Goal: Task Accomplishment & Management: Use online tool/utility

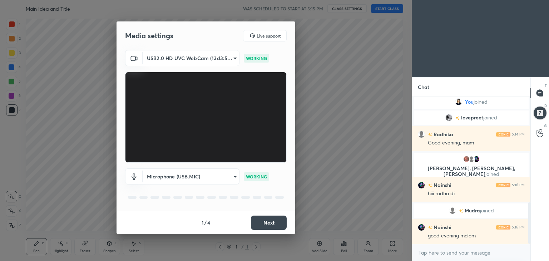
scroll to position [372, 0]
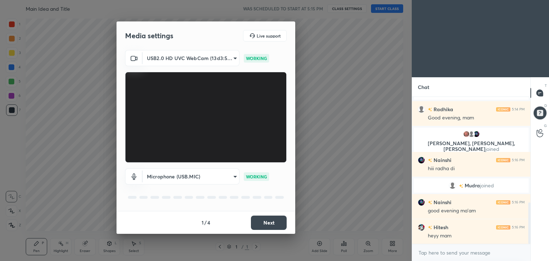
click at [263, 222] on button "Next" at bounding box center [269, 222] width 36 height 14
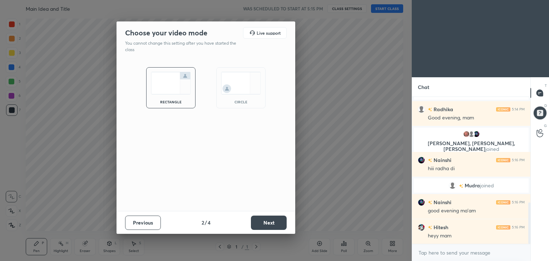
scroll to position [397, 0]
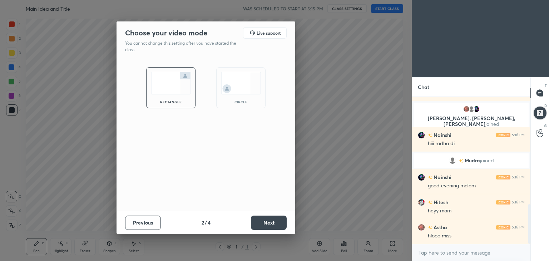
click at [263, 222] on button "Next" at bounding box center [269, 222] width 36 height 14
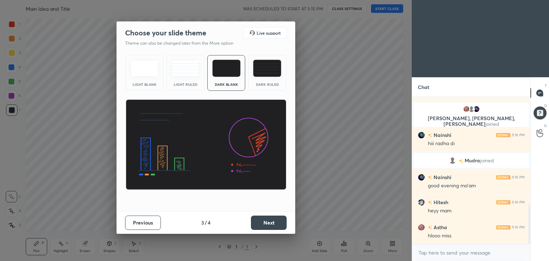
scroll to position [414, 0]
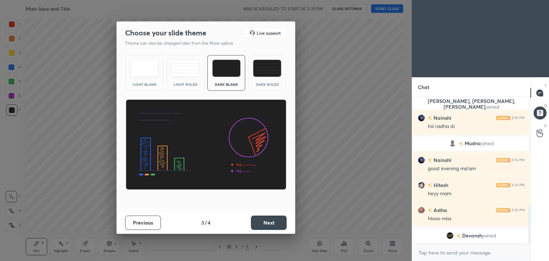
click at [262, 226] on button "Next" at bounding box center [269, 222] width 36 height 14
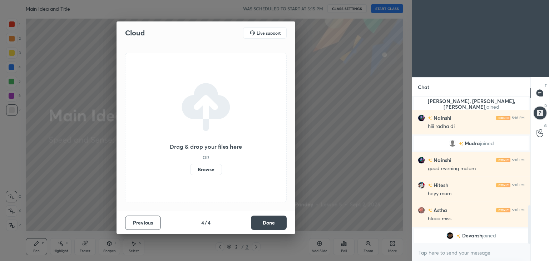
click at [206, 170] on label "Browse" at bounding box center [206, 169] width 32 height 11
click at [190, 170] on input "Browse" at bounding box center [190, 169] width 0 height 11
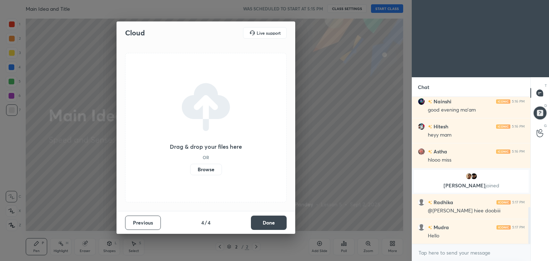
scroll to position [455, 0]
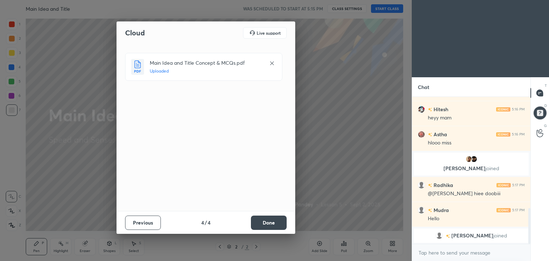
click at [263, 217] on button "Done" at bounding box center [269, 222] width 36 height 14
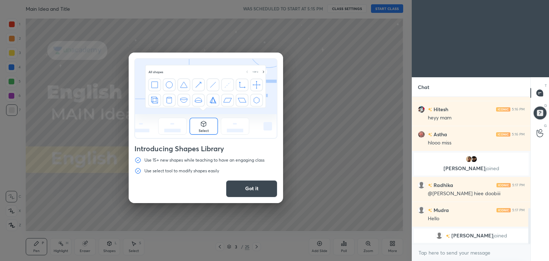
click at [256, 190] on button "Got it" at bounding box center [251, 188] width 51 height 17
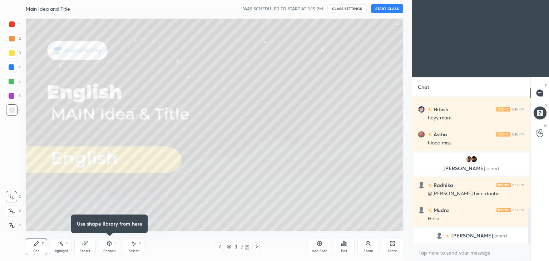
scroll to position [466, 0]
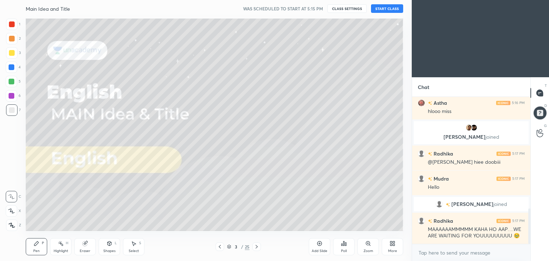
click at [383, 5] on button "START CLASS" at bounding box center [387, 8] width 32 height 9
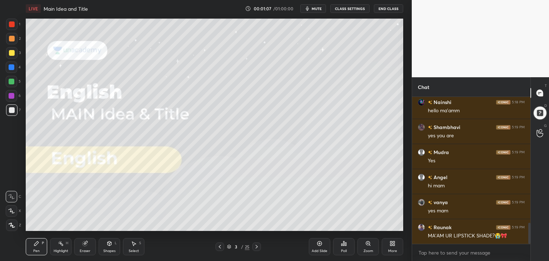
scroll to position [904, 0]
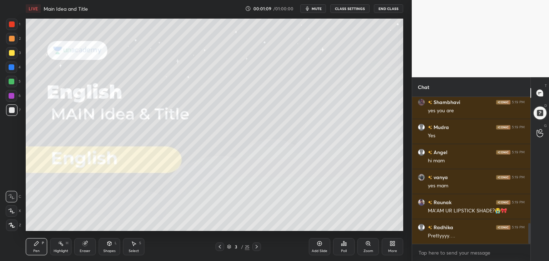
click at [392, 245] on icon at bounding box center [392, 243] width 6 height 6
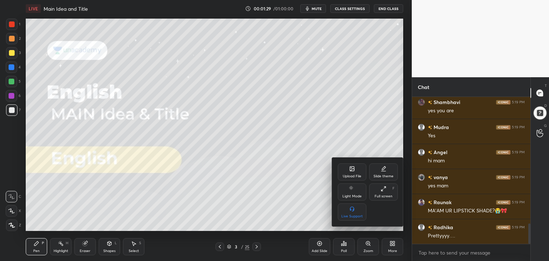
scroll to position [921, 0]
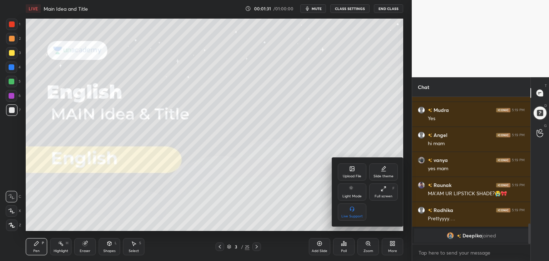
click at [357, 173] on div "Upload File" at bounding box center [351, 171] width 29 height 17
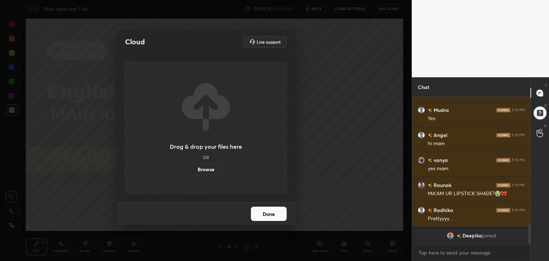
click at [195, 172] on label "Browse" at bounding box center [206, 169] width 32 height 11
click at [190, 172] on input "Browse" at bounding box center [190, 169] width 0 height 11
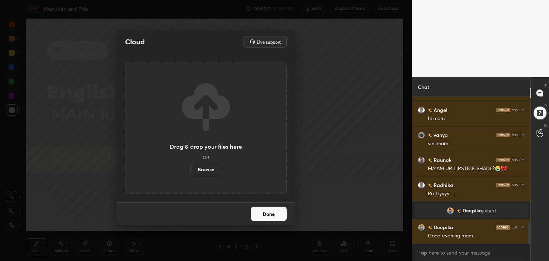
click at [352, 125] on div "Cloud Live support Drag & drop your files here OR Browse Done" at bounding box center [205, 130] width 411 height 261
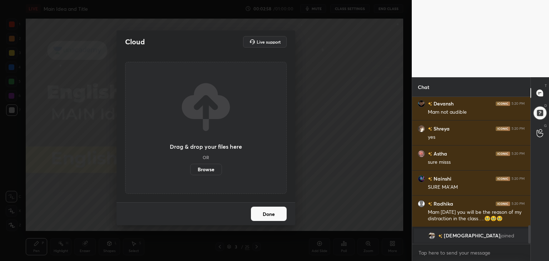
scroll to position [1031, 0]
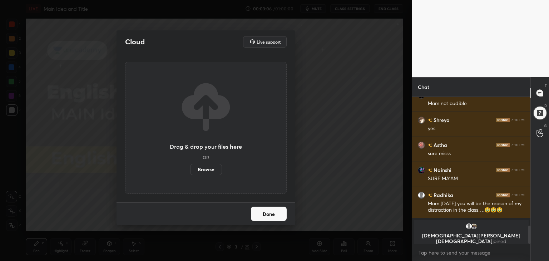
click at [269, 212] on button "Done" at bounding box center [269, 213] width 36 height 14
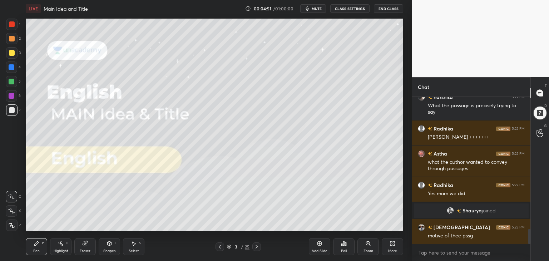
scroll to position [1310, 0]
click at [313, 10] on button "mute" at bounding box center [313, 8] width 26 height 9
click at [312, 7] on span "unmute" at bounding box center [315, 8] width 15 height 5
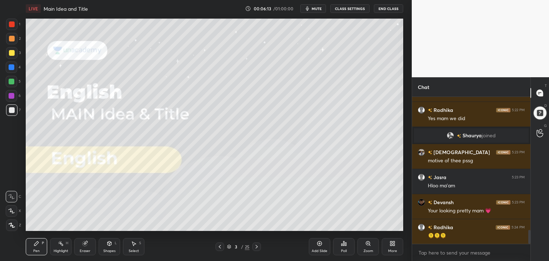
scroll to position [1410, 0]
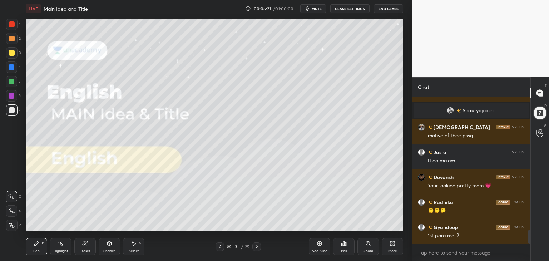
click at [72, 248] on div "Pen P Highlight H Eraser Shapes L Select S" at bounding box center [96, 246] width 141 height 17
drag, startPoint x: 72, startPoint y: 247, endPoint x: 90, endPoint y: 239, distance: 20.5
click at [75, 246] on div "Pen P Highlight H Eraser Shapes L Select S" at bounding box center [96, 246] width 141 height 17
click at [84, 245] on icon at bounding box center [84, 243] width 5 height 5
click at [9, 173] on icon at bounding box center [12, 173] width 6 height 6
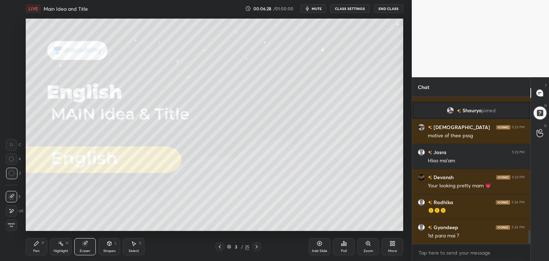
click at [32, 249] on div "Pen P" at bounding box center [36, 246] width 21 height 17
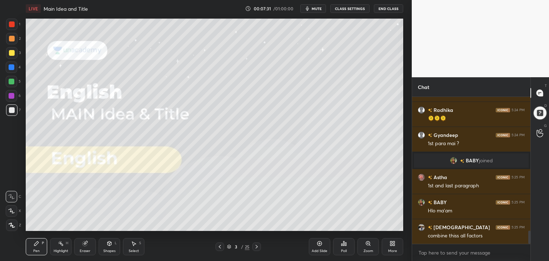
scroll to position [1506, 0]
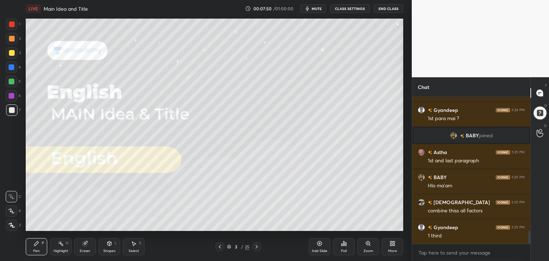
click at [318, 247] on div "Add Slide" at bounding box center [319, 246] width 21 height 17
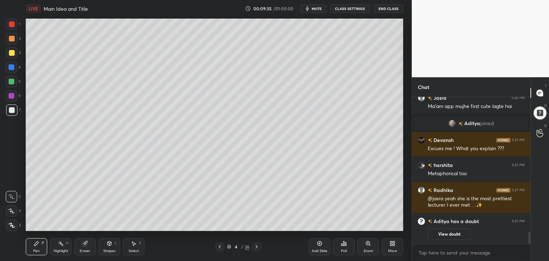
scroll to position [1603, 0]
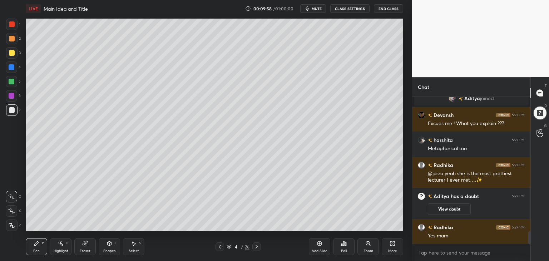
click at [13, 66] on div at bounding box center [12, 67] width 6 height 6
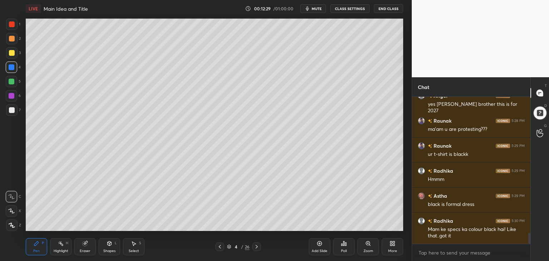
scroll to position [1834, 0]
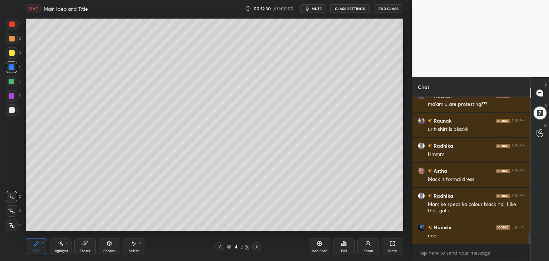
click at [11, 22] on div at bounding box center [12, 24] width 6 height 6
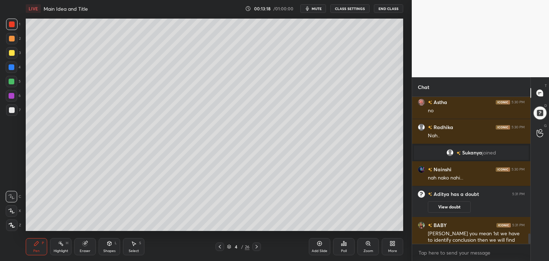
scroll to position [1915, 0]
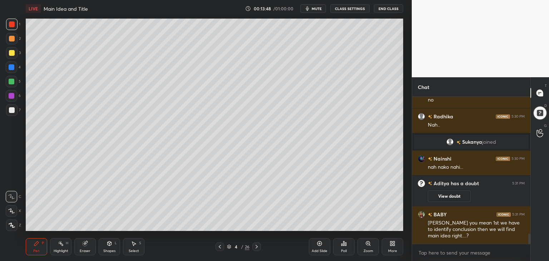
click at [12, 54] on div at bounding box center [12, 53] width 6 height 6
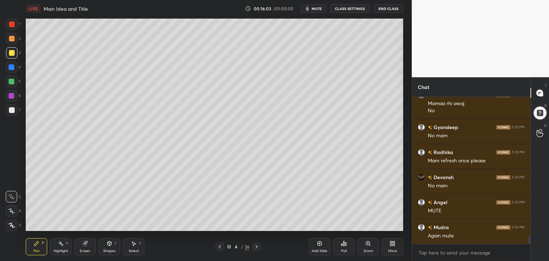
scroll to position [2630, 0]
click at [347, 10] on button "CLASS SETTINGS" at bounding box center [349, 8] width 39 height 9
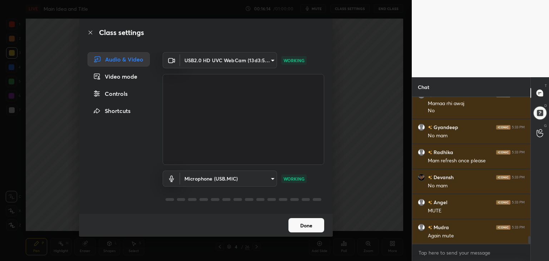
click at [299, 225] on button "Done" at bounding box center [306, 225] width 36 height 14
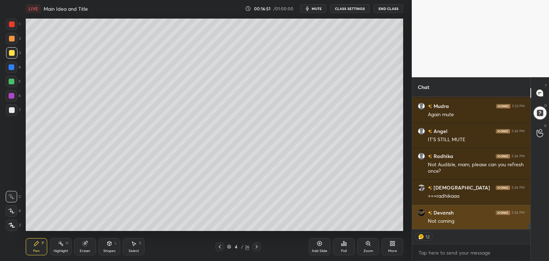
scroll to position [2775, 0]
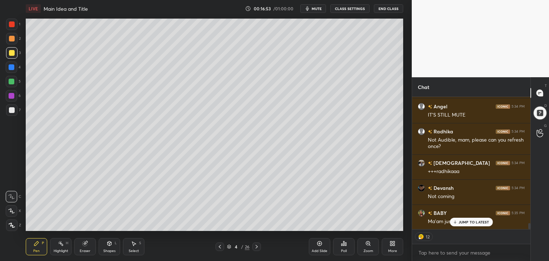
type textarea "x"
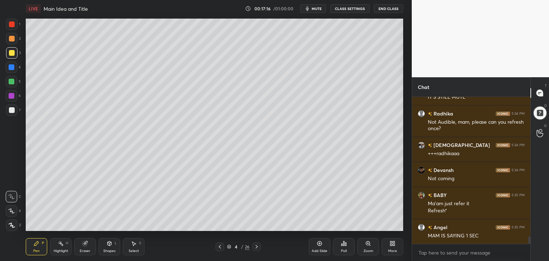
scroll to position [2818, 0]
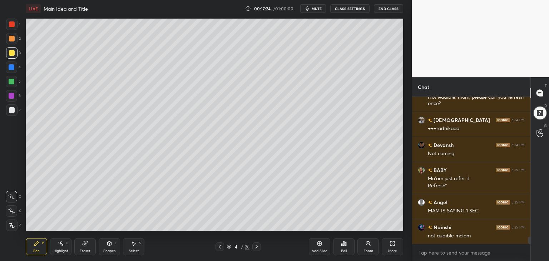
click at [321, 12] on button "mute" at bounding box center [313, 8] width 26 height 9
click at [321, 12] on button "unmute" at bounding box center [313, 8] width 26 height 9
click at [349, 7] on button "CLASS SETTINGS" at bounding box center [349, 8] width 39 height 9
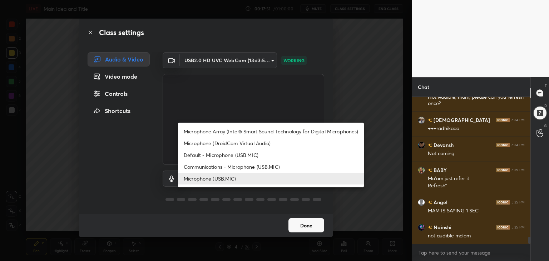
click at [270, 177] on body "1 2 3 4 5 6 7 C X Z C X Z E E Erase all H H LIVE Main Idea and Title 00:17:51 /…" at bounding box center [274, 130] width 549 height 261
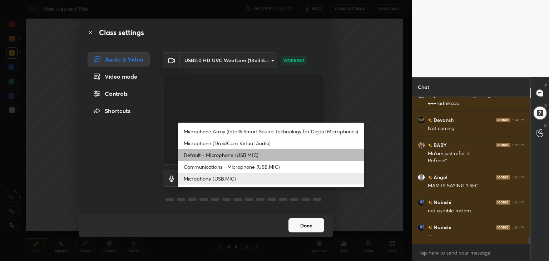
click at [216, 154] on li "Default - Microphone (USB.MIC)" at bounding box center [271, 155] width 186 height 12
type input "default"
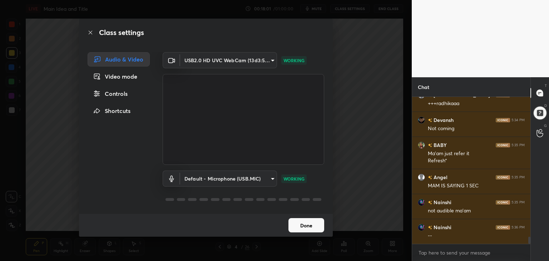
click at [304, 226] on button "Done" at bounding box center [306, 225] width 36 height 14
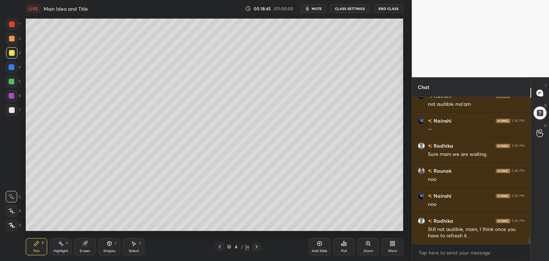
scroll to position [2975, 0]
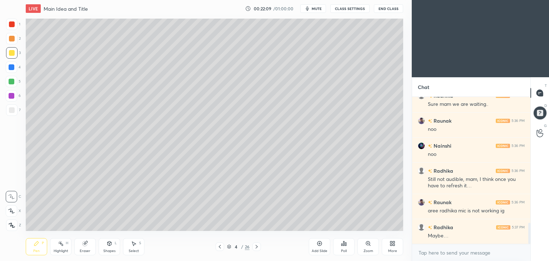
scroll to position [35495, 35328]
click at [351, 10] on button "CLASS SETTINGS" at bounding box center [349, 8] width 39 height 9
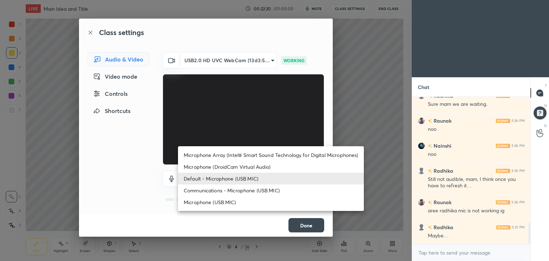
click at [267, 184] on body "1 2 3 4 5 6 7 C X Z C X Z E E Erase all H H LIVE Main Idea and Title 00:22:20 /…" at bounding box center [274, 130] width 549 height 261
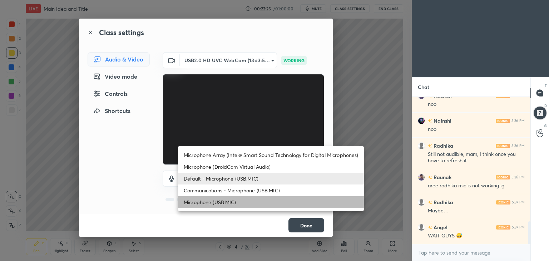
click at [230, 202] on li "Microphone (USB.MIC)" at bounding box center [271, 202] width 186 height 12
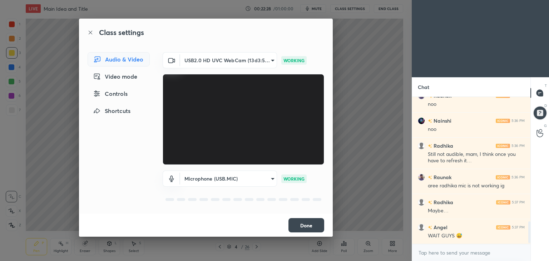
scroll to position [844, 0]
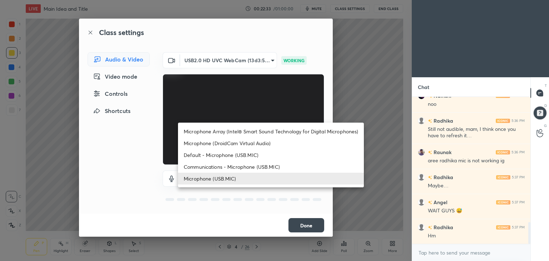
click at [269, 180] on body "1 2 3 4 5 6 7 C X Z C X Z E E Erase all H H LIVE Main Idea and Title 00:22:33 /…" at bounding box center [274, 130] width 549 height 261
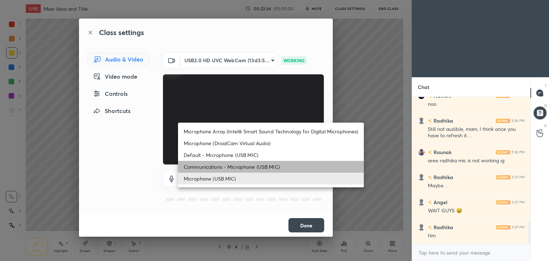
click at [254, 165] on li "Communications - Microphone (USB.MIC)" at bounding box center [271, 167] width 186 height 12
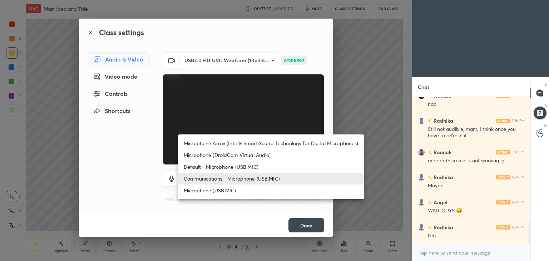
click at [268, 181] on body "1 2 3 4 5 6 7 C X Z C X Z E E Erase all H H LIVE Main Idea and Title 00:22:37 /…" at bounding box center [274, 130] width 549 height 261
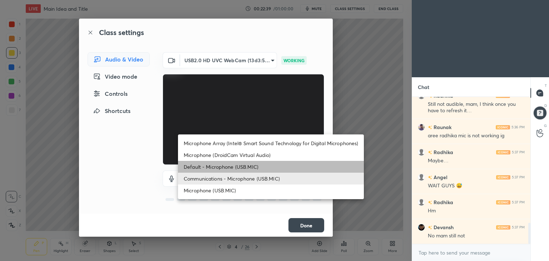
click at [244, 170] on li "Default - Microphone (USB.MIC)" at bounding box center [271, 167] width 186 height 12
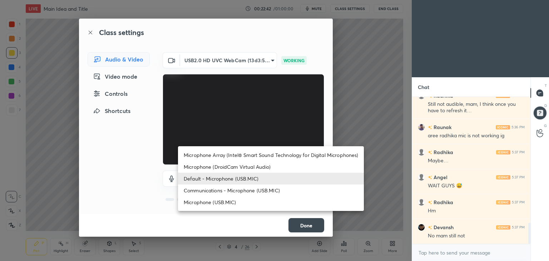
click at [268, 179] on body "1 2 3 4 5 6 7 C X Z C X Z E E Erase all H H LIVE Main Idea and Title 00:22:42 /…" at bounding box center [274, 130] width 549 height 261
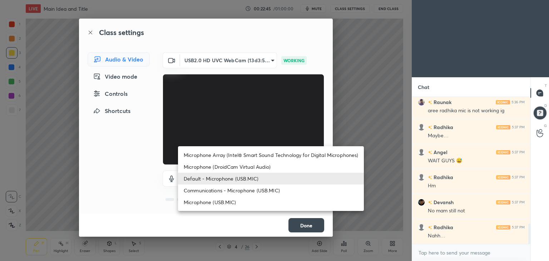
scroll to position [919, 0]
click at [246, 158] on li "Microphone Array (Intel® Smart Sound Technology for Digital Microphones)" at bounding box center [271, 155] width 186 height 12
type input "d3b3f5dff4a9cc868e5ae36c5cc3e4d1244ed5f6bb8d289c01635a5f8d73801c"
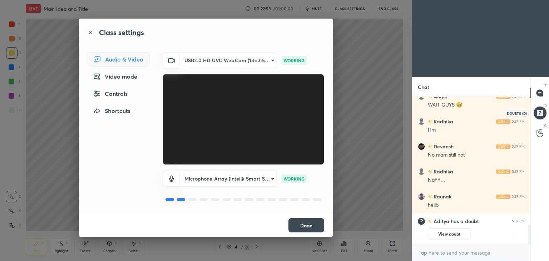
scroll to position [932, 0]
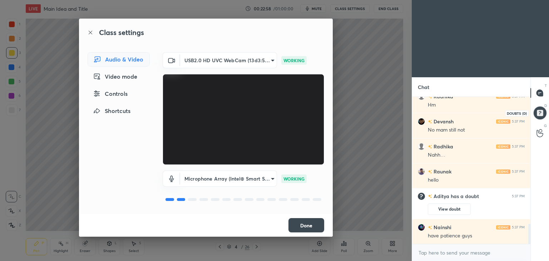
click at [539, 113] on div at bounding box center [539, 112] width 17 height 17
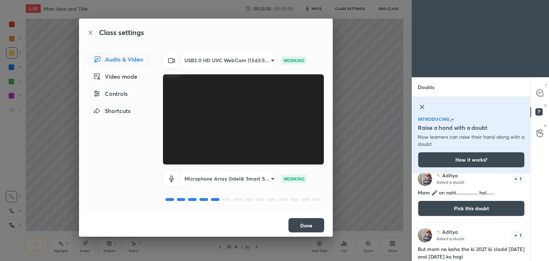
scroll to position [0, 0]
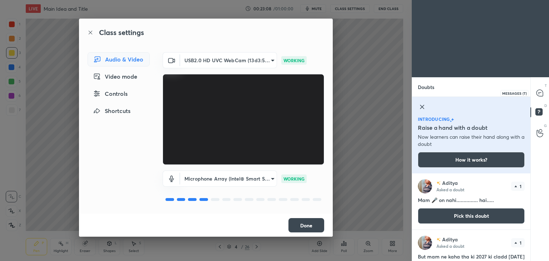
click at [539, 97] on div at bounding box center [539, 92] width 14 height 13
type textarea "x"
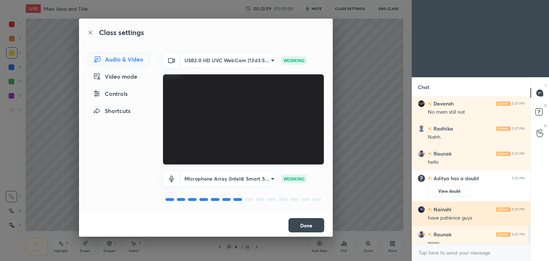
scroll to position [1137, 0]
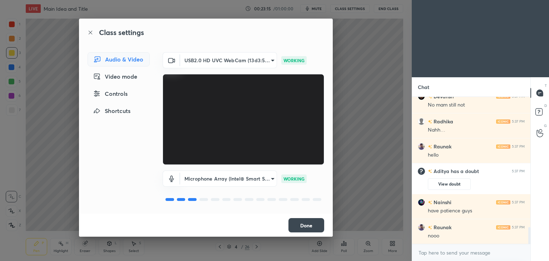
click at [121, 96] on div "Controls" at bounding box center [118, 93] width 62 height 14
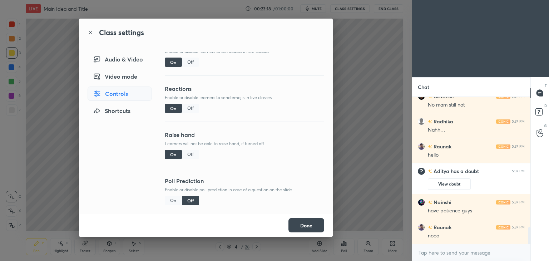
scroll to position [1154, 0]
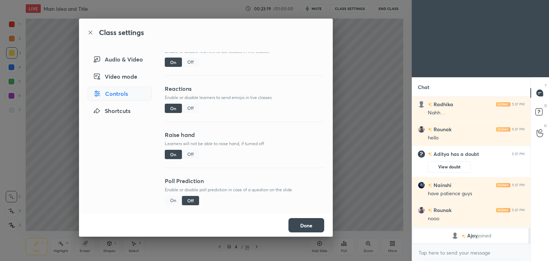
click at [119, 55] on div "Audio & Video" at bounding box center [119, 59] width 64 height 14
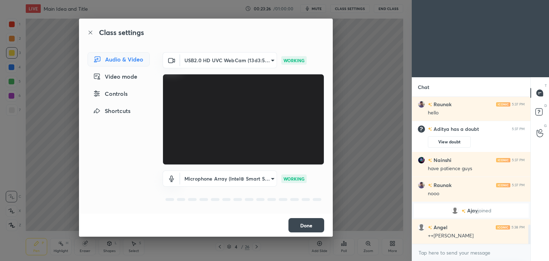
scroll to position [971, 0]
click at [90, 36] on div "Class settings" at bounding box center [206, 33] width 254 height 28
click at [90, 33] on icon at bounding box center [90, 33] width 6 height 6
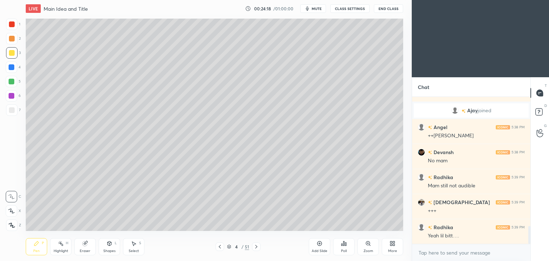
scroll to position [1096, 0]
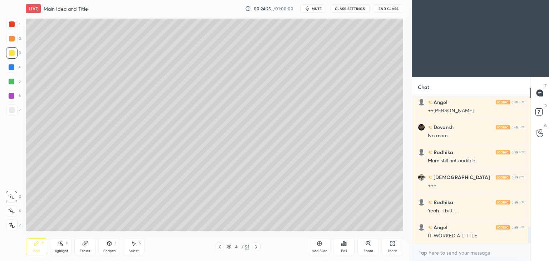
click at [342, 8] on button "CLASS SETTINGS" at bounding box center [349, 8] width 39 height 9
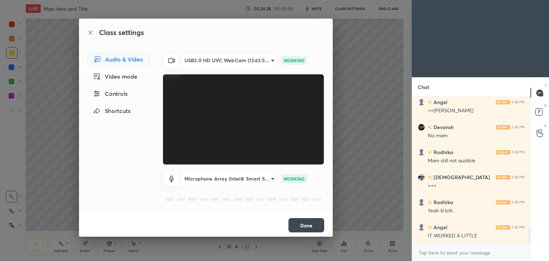
scroll to position [1121, 0]
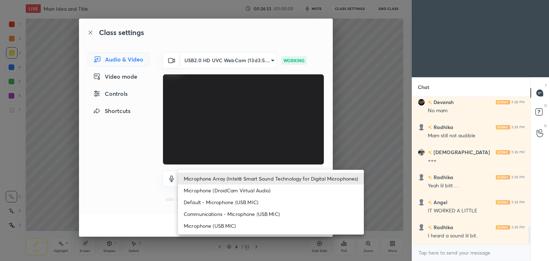
click at [268, 180] on body "1 2 3 4 5 6 7 C X Z C X Z E E Erase all H H LIVE Main Idea and Title 00:24:33 /…" at bounding box center [274, 130] width 549 height 261
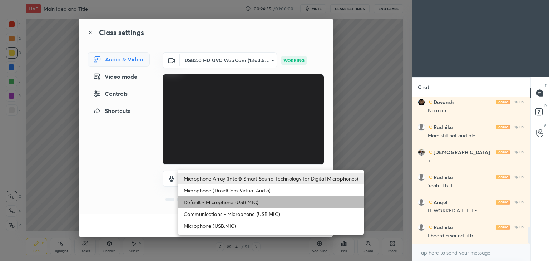
click at [233, 206] on li "Default - Microphone (USB.MIC)" at bounding box center [271, 202] width 186 height 12
type input "default"
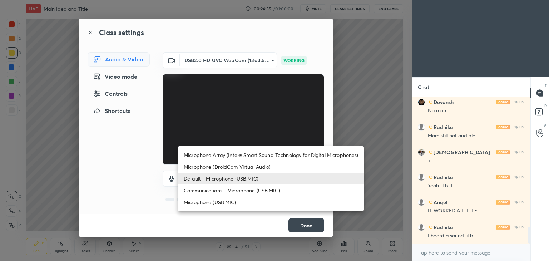
click at [266, 173] on body "1 2 3 4 5 6 7 C X Z C X Z E E Erase all H H LIVE Main Idea and Title 00:24:55 /…" at bounding box center [274, 130] width 549 height 261
click at [113, 195] on div at bounding box center [274, 130] width 549 height 261
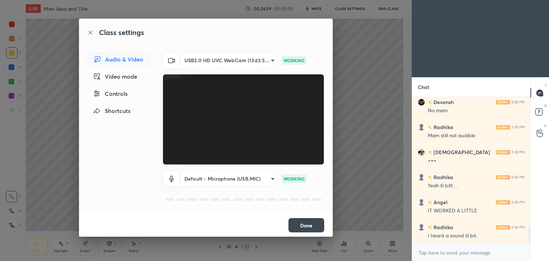
click at [113, 195] on div "Audio & Video Video mode Controls Shortcuts" at bounding box center [116, 132] width 75 height 161
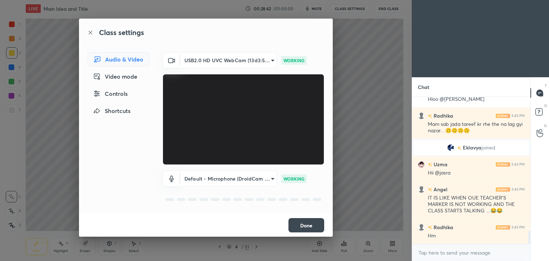
scroll to position [1492, 0]
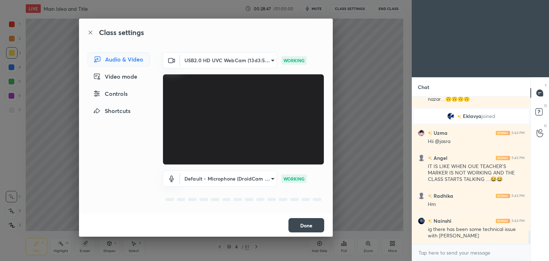
type textarea "x"
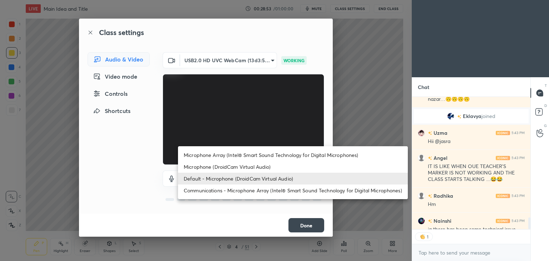
click at [269, 179] on body "1 2 3 4 5 6 7 C X Z C X Z E E Erase all H H LIVE Main Idea and Title 00:28:53 /…" at bounding box center [274, 130] width 549 height 261
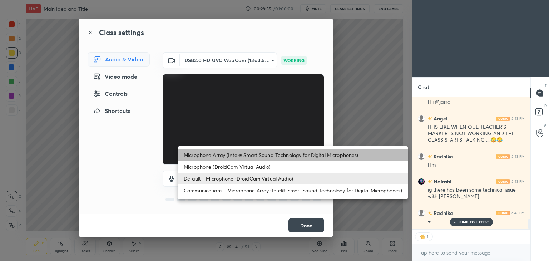
click at [249, 157] on li "Microphone Array (Intel® Smart Sound Technology for Digital Microphones)" at bounding box center [293, 155] width 230 height 12
type input "d3b3f5dff4a9cc868e5ae36c5cc3e4d1244ed5f6bb8d289c01635a5f8d73801c"
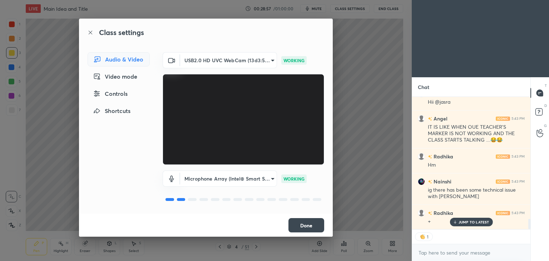
click at [268, 178] on body "1 2 3 4 5 6 7 C X Z C X Z E E Erase all H H LIVE Main Idea and Title 00:28:57 /…" at bounding box center [274, 130] width 549 height 261
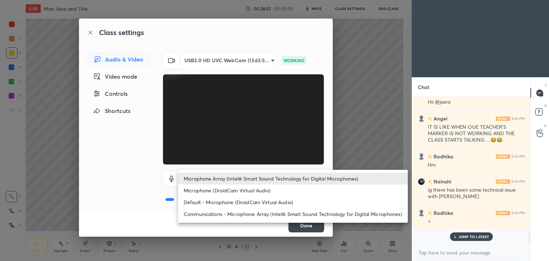
type textarea "x"
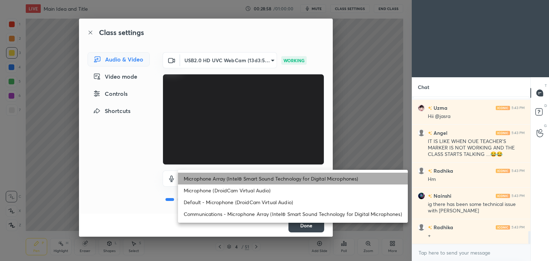
click at [268, 178] on li "Microphone Array (Intel® Smart Sound Technology for Digital Microphones)" at bounding box center [293, 178] width 230 height 12
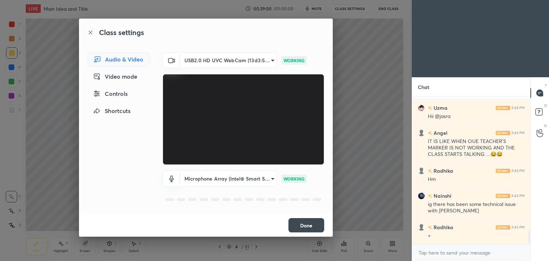
click at [304, 227] on button "Done" at bounding box center [306, 225] width 36 height 14
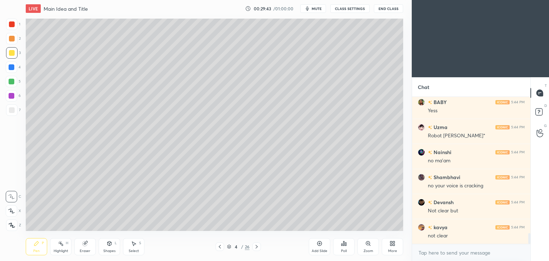
scroll to position [1917, 0]
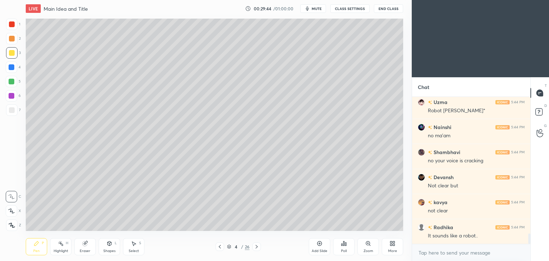
click at [315, 9] on span "mute" at bounding box center [316, 8] width 10 height 5
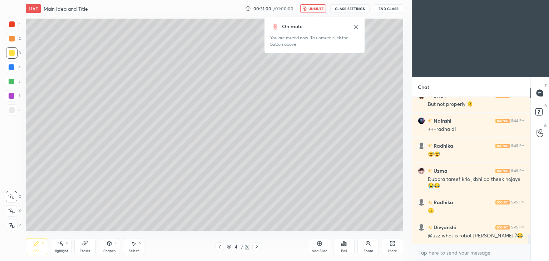
scroll to position [2148, 0]
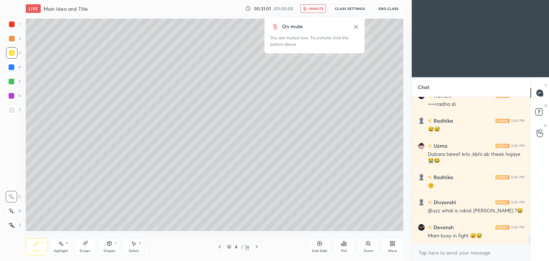
click at [309, 8] on button "unmute" at bounding box center [313, 8] width 26 height 9
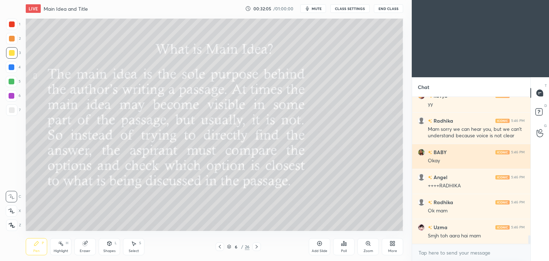
scroll to position [2411, 0]
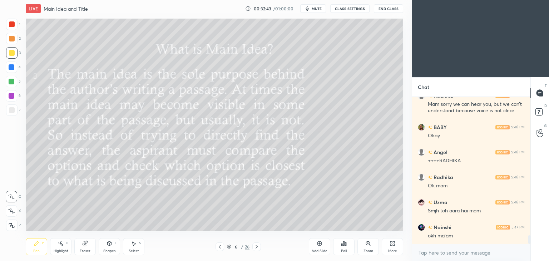
click at [344, 10] on button "CLASS SETTINGS" at bounding box center [349, 8] width 39 height 9
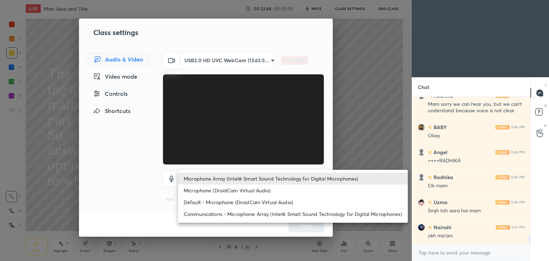
drag, startPoint x: 263, startPoint y: 179, endPoint x: 258, endPoint y: 182, distance: 6.1
click at [262, 180] on body "1 2 3 4 5 6 7 C X Z C X Z E E Erase all H H LIVE Main Idea and Title 00:32:44 /…" at bounding box center [274, 130] width 549 height 261
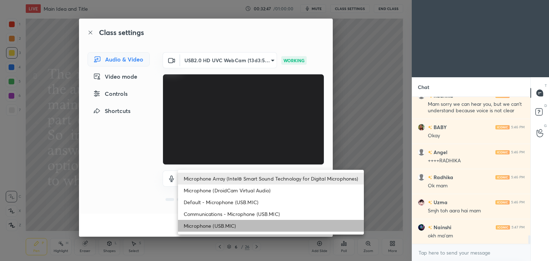
click at [206, 226] on li "Microphone (USB.MIC)" at bounding box center [271, 226] width 186 height 12
type input "f73c8d046a2301114d5f20e0e758b63cc6d9228815ff42b64d47bcfd1e571357"
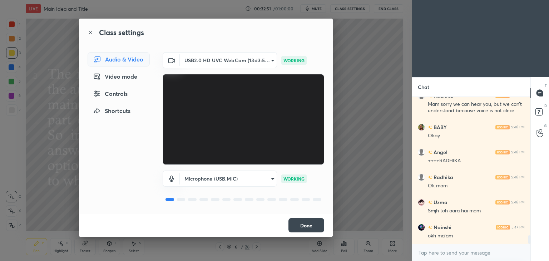
drag, startPoint x: 299, startPoint y: 227, endPoint x: 297, endPoint y: 231, distance: 4.0
click at [299, 227] on button "Done" at bounding box center [306, 225] width 36 height 14
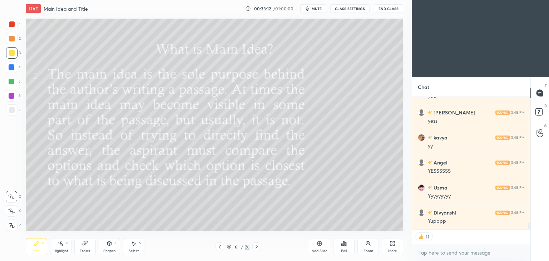
scroll to position [2625, 0]
drag, startPoint x: 491, startPoint y: 234, endPoint x: 486, endPoint y: 232, distance: 5.2
click at [489, 232] on div "11" at bounding box center [471, 236] width 118 height 14
click at [477, 225] on div "JUMP TO LATEST" at bounding box center [470, 221] width 43 height 9
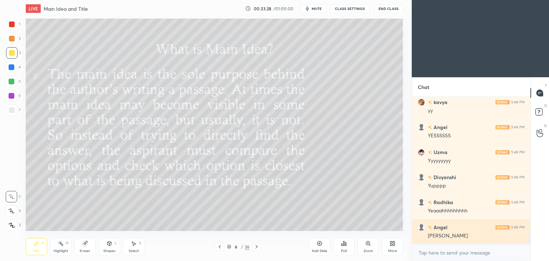
scroll to position [2668, 0]
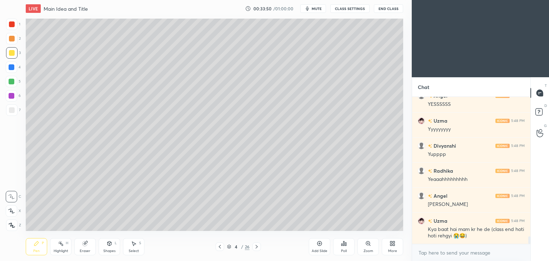
click at [256, 246] on icon at bounding box center [257, 247] width 6 height 6
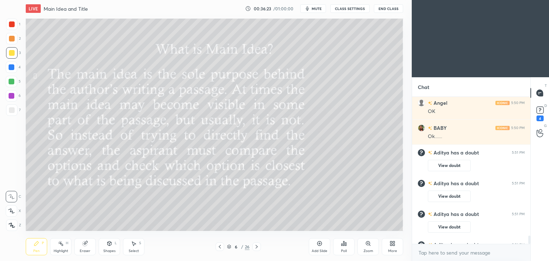
scroll to position [2481, 0]
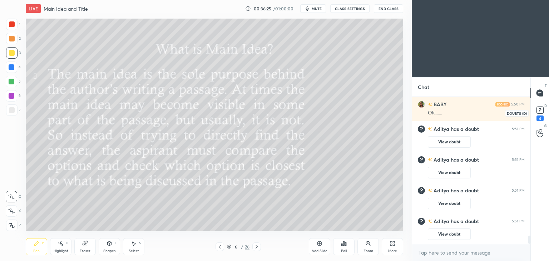
click at [538, 110] on rect at bounding box center [539, 110] width 7 height 7
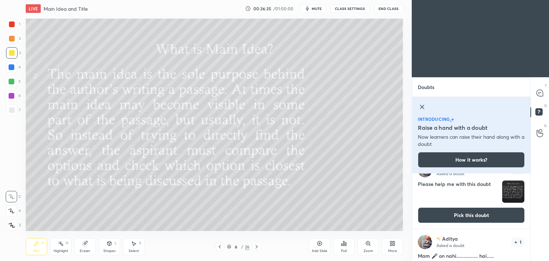
scroll to position [232, 0]
click at [538, 90] on icon at bounding box center [539, 93] width 6 height 6
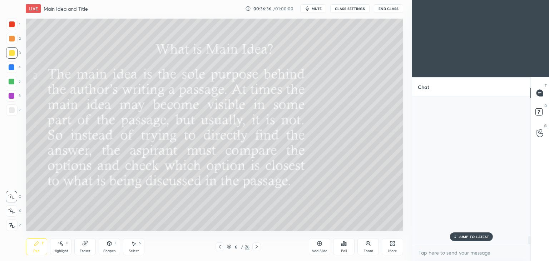
scroll to position [145, 116]
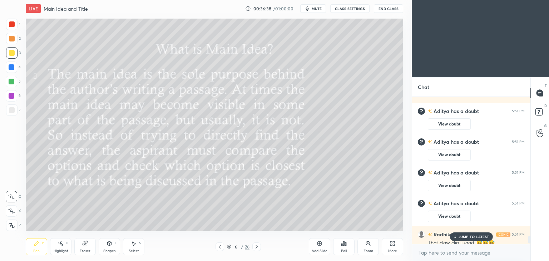
click at [476, 236] on p "JUMP TO LATEST" at bounding box center [473, 236] width 31 height 4
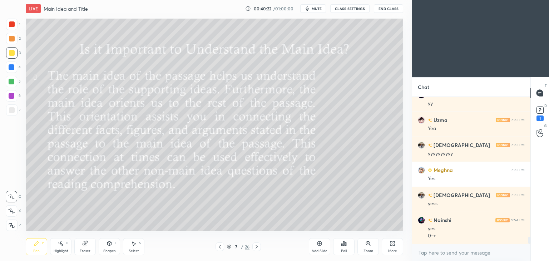
scroll to position [2908, 0]
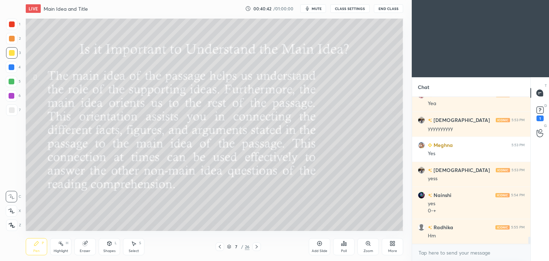
drag, startPoint x: 319, startPoint y: 7, endPoint x: 291, endPoint y: 15, distance: 28.9
click at [319, 6] on span "mute" at bounding box center [316, 8] width 10 height 5
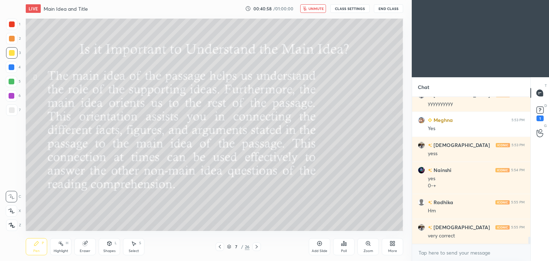
drag, startPoint x: 319, startPoint y: 7, endPoint x: 317, endPoint y: 15, distance: 7.5
click at [319, 8] on span "unmute" at bounding box center [315, 8] width 15 height 5
click at [320, 10] on button "mute" at bounding box center [313, 8] width 26 height 9
click at [319, 10] on button "unmute" at bounding box center [313, 8] width 26 height 9
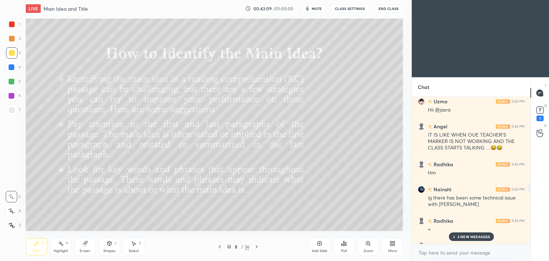
scroll to position [1468, 0]
click at [459, 236] on p "2 NEW MESSAGES" at bounding box center [473, 236] width 33 height 4
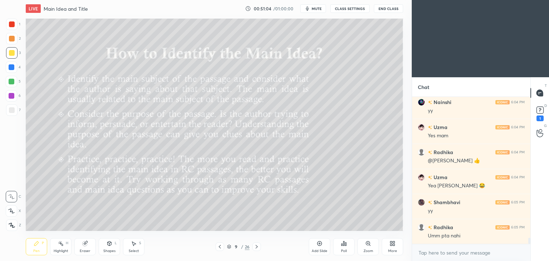
scroll to position [3500, 0]
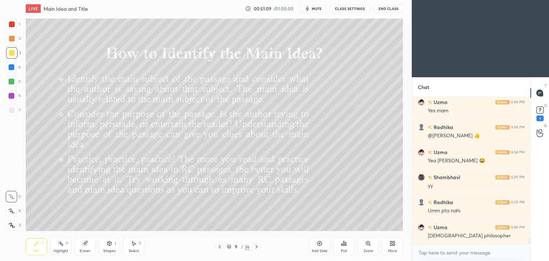
click at [313, 11] on button "mute" at bounding box center [313, 8] width 26 height 9
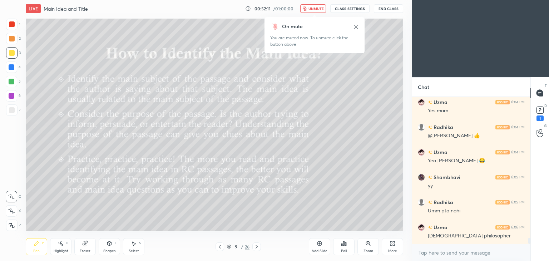
click at [352, 25] on div "On mute" at bounding box center [314, 26] width 89 height 7
click at [356, 27] on icon at bounding box center [356, 27] width 4 height 4
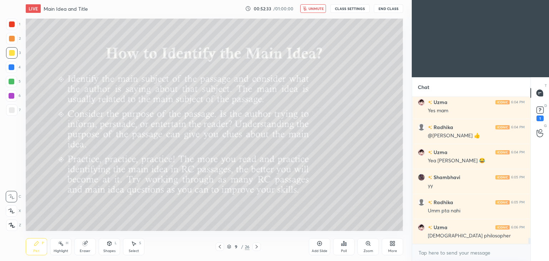
click at [312, 7] on span "unmute" at bounding box center [315, 8] width 15 height 5
click at [319, 243] on icon at bounding box center [319, 243] width 6 height 6
click at [11, 82] on div at bounding box center [12, 82] width 6 height 6
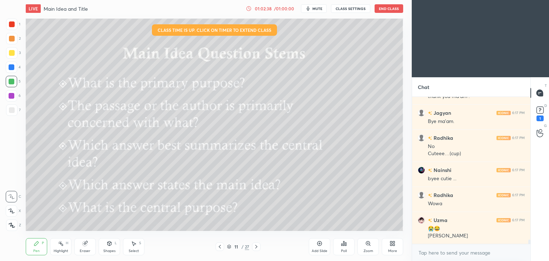
scroll to position [4800, 0]
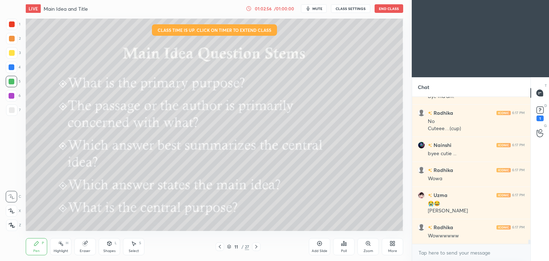
click at [390, 9] on button "End Class" at bounding box center [388, 8] width 29 height 9
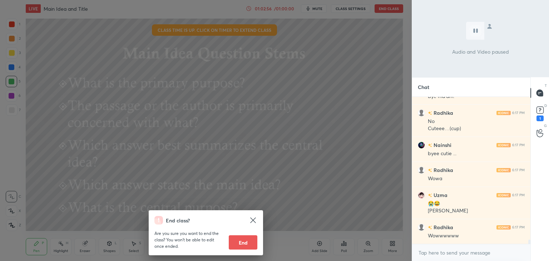
scroll to position [4807, 0]
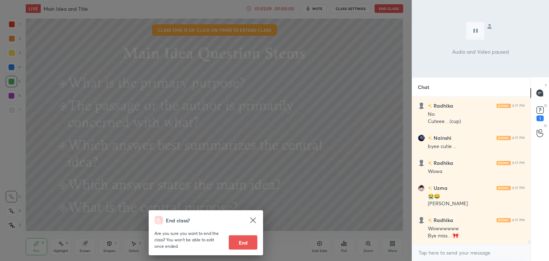
click at [253, 220] on icon at bounding box center [252, 219] width 5 height 5
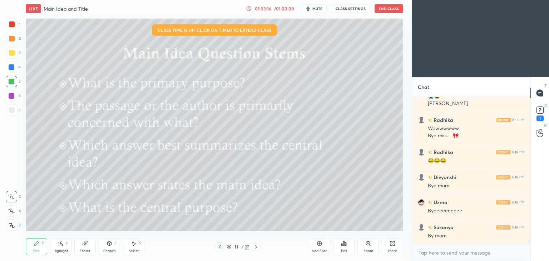
scroll to position [4932, 0]
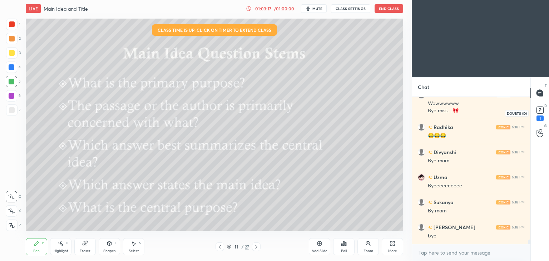
click at [537, 110] on rect at bounding box center [539, 110] width 7 height 7
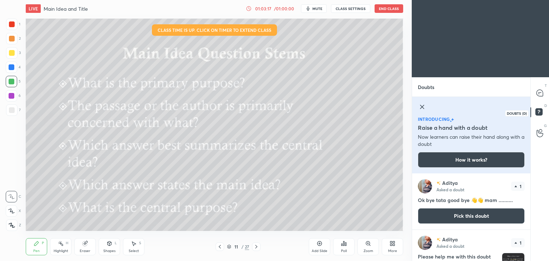
scroll to position [0, 0]
click at [422, 110] on icon at bounding box center [421, 106] width 9 height 9
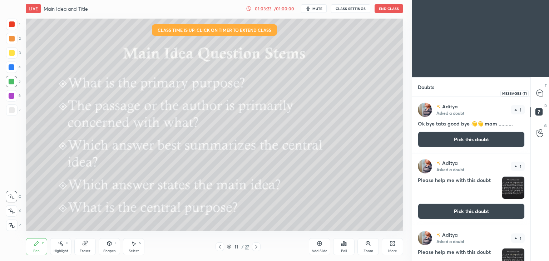
click at [537, 94] on icon at bounding box center [539, 93] width 6 height 6
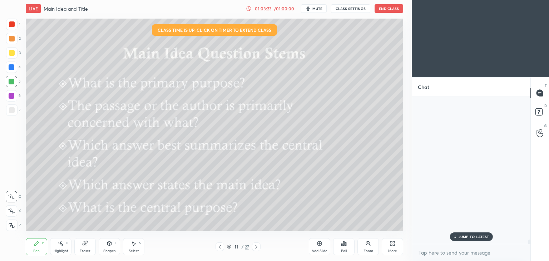
scroll to position [145, 116]
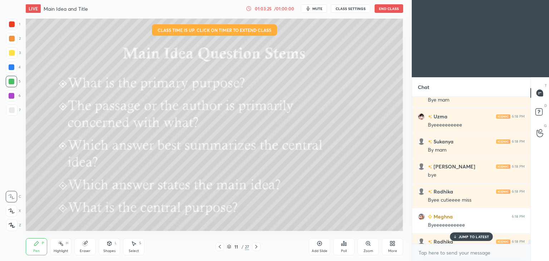
click at [476, 240] on div "JUMP TO LATEST" at bounding box center [470, 236] width 43 height 9
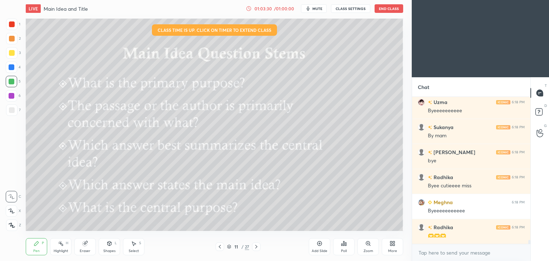
click at [381, 7] on button "End Class" at bounding box center [388, 8] width 29 height 9
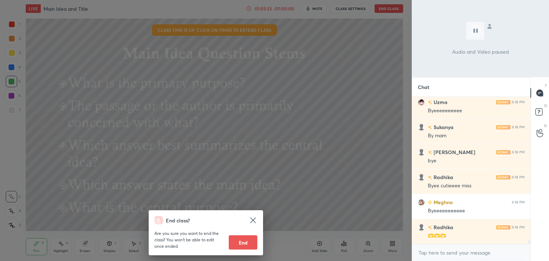
click at [244, 237] on button "End" at bounding box center [243, 242] width 29 height 14
type textarea "x"
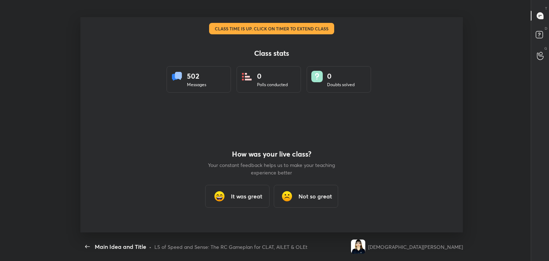
scroll to position [0, 0]
click at [96, 243] on div "Main Idea and Title" at bounding box center [120, 246] width 51 height 9
click at [88, 246] on icon "button" at bounding box center [87, 246] width 9 height 9
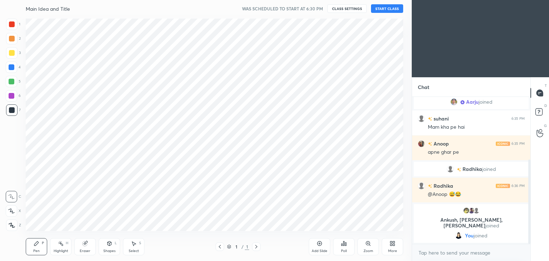
scroll to position [215, 383]
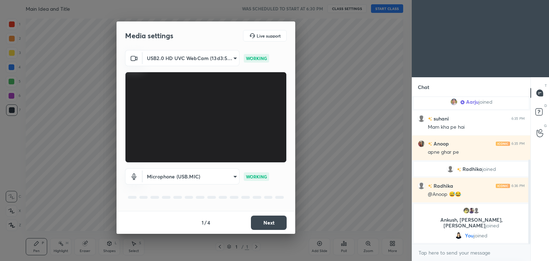
click at [263, 220] on button "Next" at bounding box center [269, 222] width 36 height 14
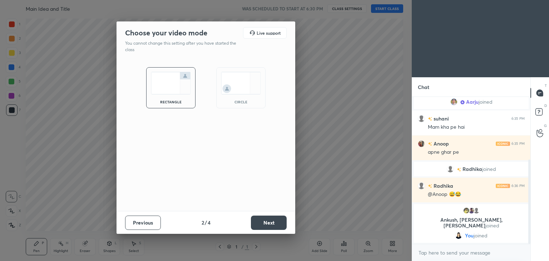
click at [263, 220] on button "Next" at bounding box center [269, 222] width 36 height 14
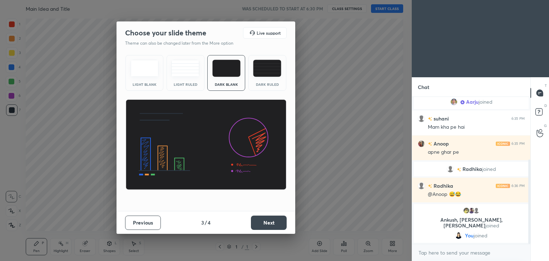
click at [268, 219] on button "Next" at bounding box center [269, 222] width 36 height 14
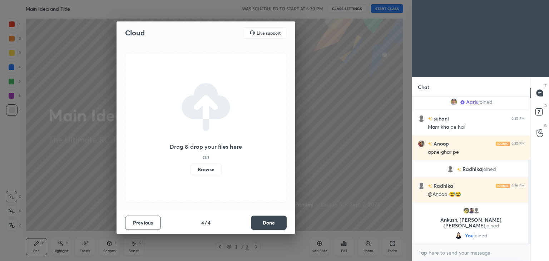
click at [212, 166] on label "Browse" at bounding box center [206, 169] width 32 height 11
click at [190, 166] on input "Browse" at bounding box center [190, 169] width 0 height 11
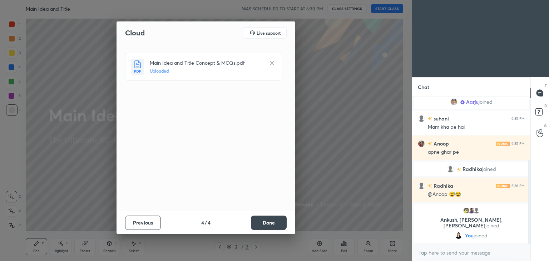
click at [265, 224] on button "Done" at bounding box center [269, 222] width 36 height 14
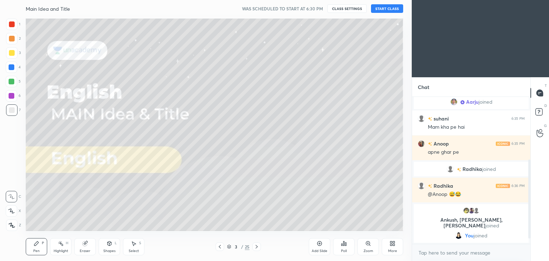
scroll to position [125, 0]
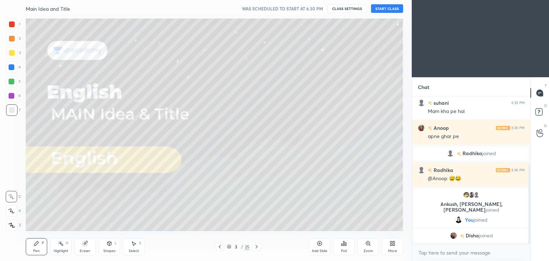
click at [381, 9] on button "START CLASS" at bounding box center [387, 8] width 32 height 9
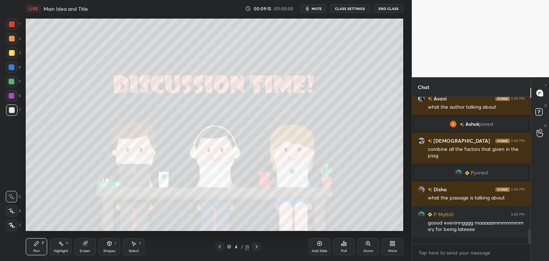
scroll to position [1305, 0]
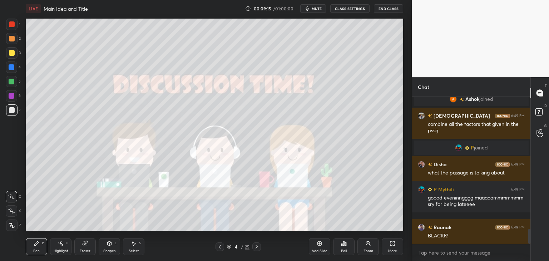
click at [319, 245] on icon at bounding box center [319, 243] width 6 height 6
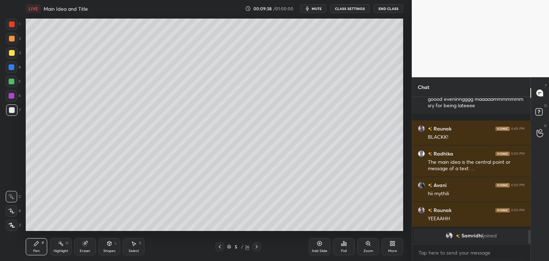
scroll to position [1365, 0]
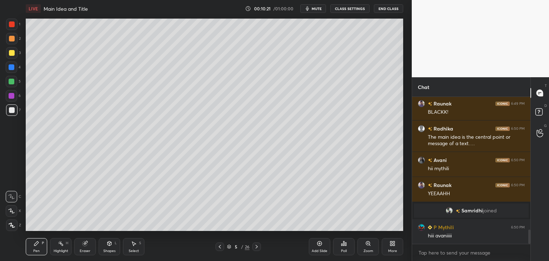
click at [82, 252] on div "Eraser" at bounding box center [85, 251] width 11 height 4
drag, startPoint x: 8, startPoint y: 171, endPoint x: 7, endPoint y: 176, distance: 4.7
click at [4, 174] on div "1 2 3 4 5 6 7 C X Z C X Z E E Erase all H H" at bounding box center [11, 125] width 23 height 212
click at [6, 177] on div at bounding box center [11, 172] width 11 height 11
click at [36, 247] on div "Pen P" at bounding box center [36, 246] width 21 height 17
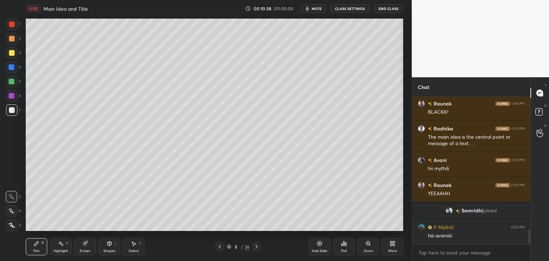
click at [83, 246] on icon at bounding box center [85, 243] width 6 height 6
click at [36, 246] on div "Pen P" at bounding box center [36, 246] width 21 height 17
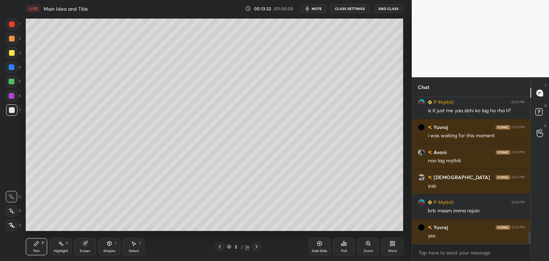
scroll to position [1618, 0]
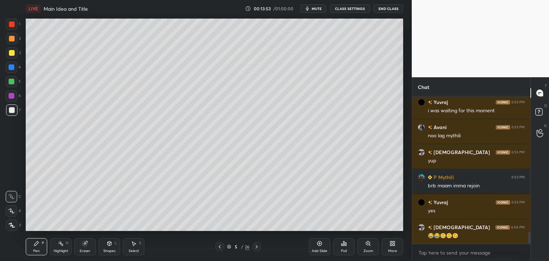
drag, startPoint x: 11, startPoint y: 66, endPoint x: 14, endPoint y: 66, distance: 3.6
click at [13, 66] on div at bounding box center [12, 67] width 6 height 6
click at [10, 52] on div at bounding box center [12, 53] width 6 height 6
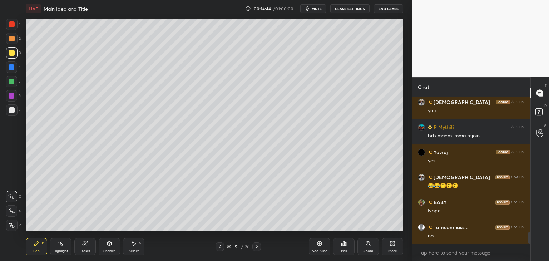
scroll to position [1693, 0]
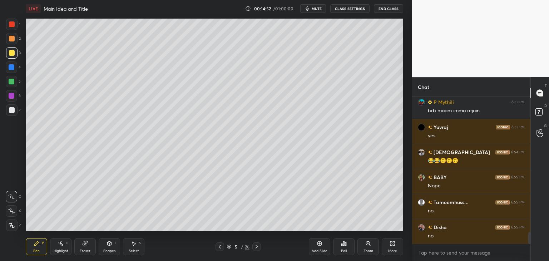
click at [282, 10] on div "LIVE Main Idea and Title 00:14:52 / 01:00:00 mute CLASS SETTINGS End Class Sett…" at bounding box center [214, 130] width 383 height 261
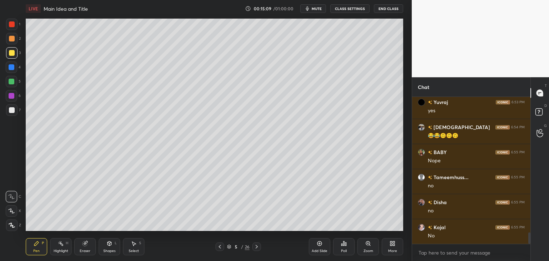
scroll to position [1743, 0]
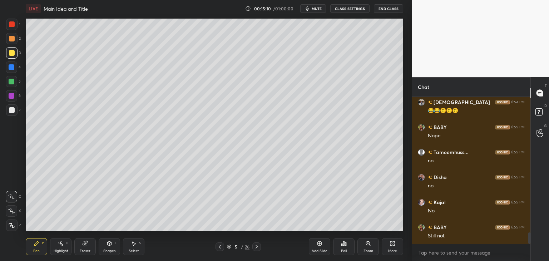
click at [10, 24] on div at bounding box center [12, 24] width 6 height 6
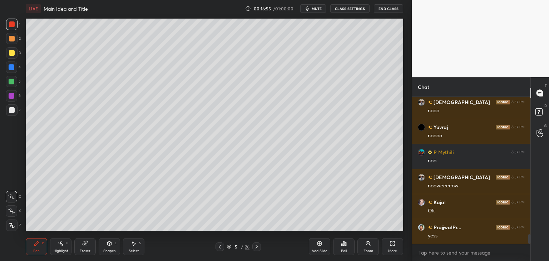
scroll to position [2068, 0]
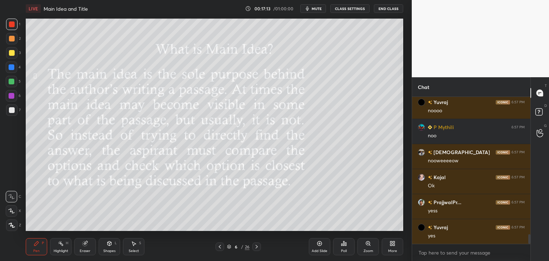
drag, startPoint x: 8, startPoint y: 52, endPoint x: 14, endPoint y: 50, distance: 5.9
click at [8, 56] on div at bounding box center [11, 52] width 11 height 11
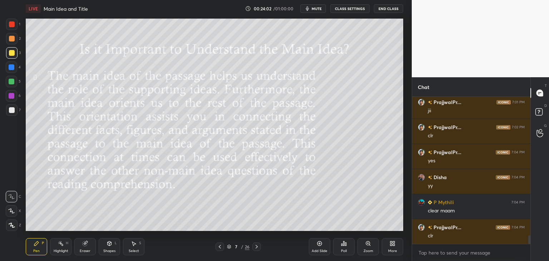
scroll to position [2355, 0]
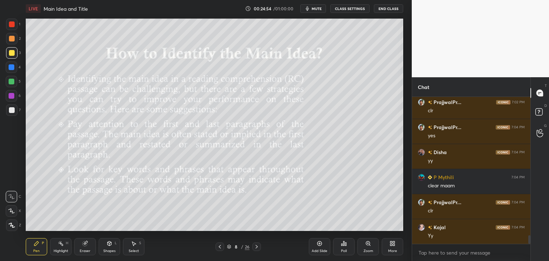
click at [312, 6] on button "mute" at bounding box center [313, 8] width 26 height 9
drag, startPoint x: 315, startPoint y: 9, endPoint x: 311, endPoint y: 11, distance: 4.9
click at [315, 8] on span "unmute" at bounding box center [315, 8] width 15 height 5
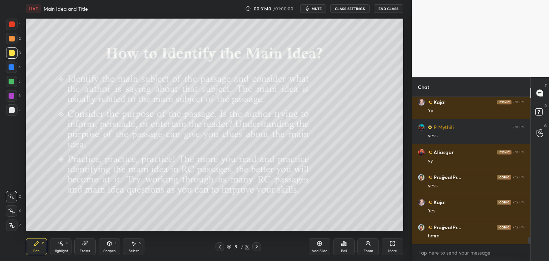
scroll to position [3029, 0]
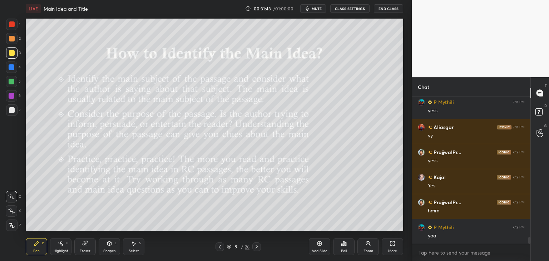
click at [314, 245] on div "Add Slide" at bounding box center [319, 246] width 21 height 17
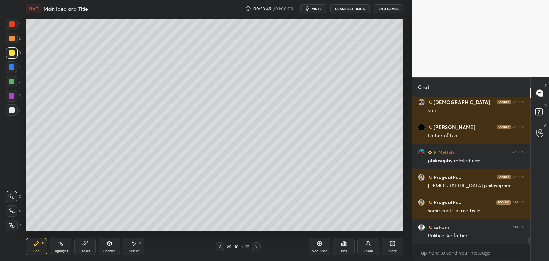
scroll to position [3385, 0]
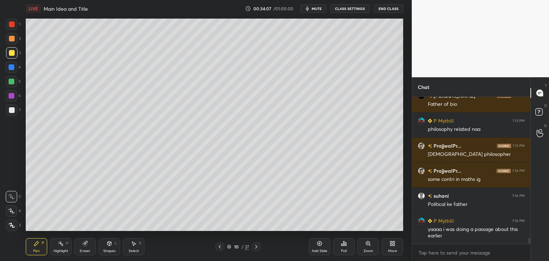
drag, startPoint x: 10, startPoint y: 69, endPoint x: 21, endPoint y: 64, distance: 12.5
click at [11, 69] on div at bounding box center [12, 67] width 6 height 6
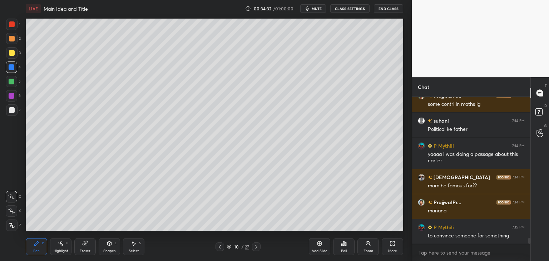
scroll to position [3485, 0]
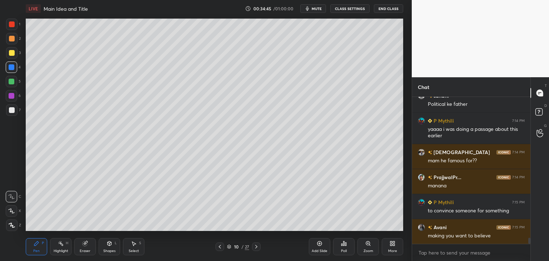
click at [12, 51] on div at bounding box center [12, 53] width 6 height 6
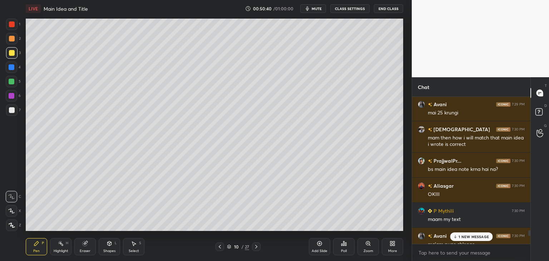
scroll to position [5156, 0]
click at [459, 235] on p "2 NEW MESSAGES" at bounding box center [473, 236] width 33 height 4
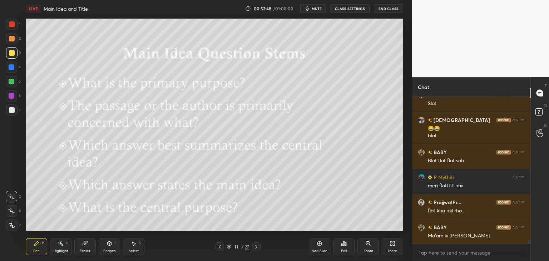
scroll to position [6004, 0]
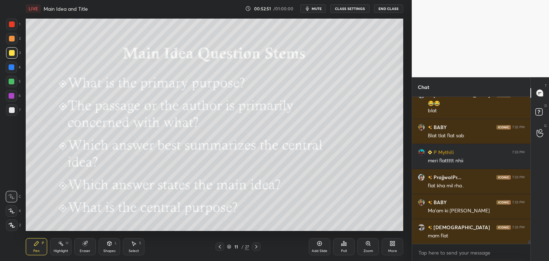
click at [314, 9] on span "mute" at bounding box center [316, 8] width 10 height 5
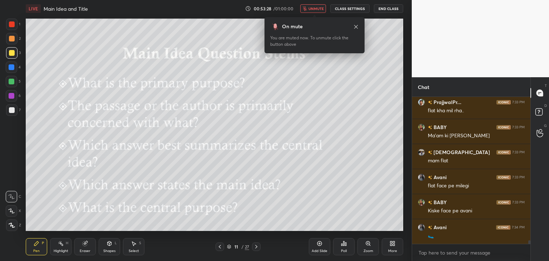
scroll to position [2, 2]
click at [317, 9] on span "unmute" at bounding box center [315, 8] width 15 height 5
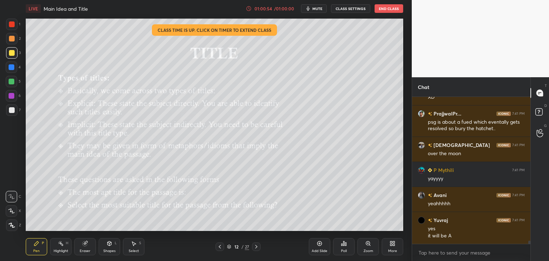
scroll to position [6939, 0]
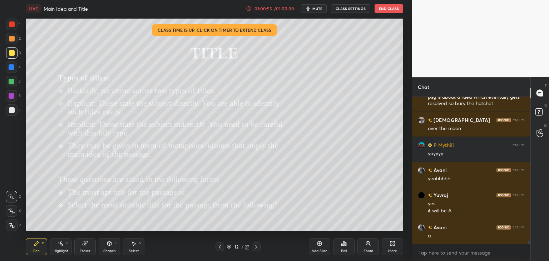
click at [302, 18] on div "Setting up your live class Class time is up. Click on timer to extend class Pol…" at bounding box center [214, 124] width 383 height 215
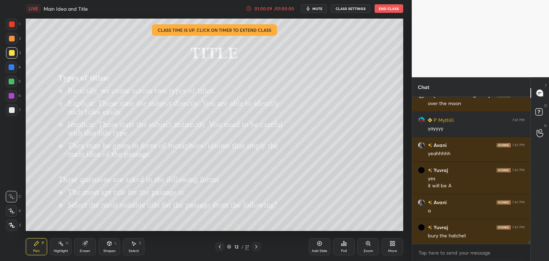
click at [334, 17] on div "Setting up your live class Class time is up. Click on timer to extend class Pol…" at bounding box center [214, 124] width 383 height 215
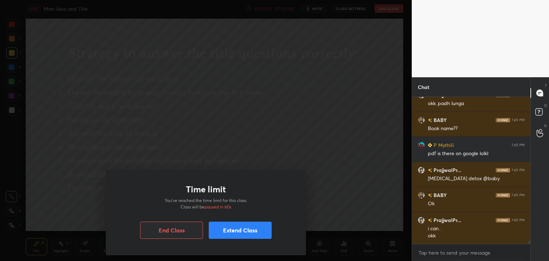
scroll to position [6736, 0]
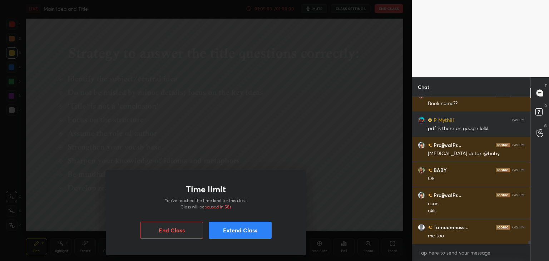
click at [230, 229] on button "Extend Class" at bounding box center [240, 229] width 63 height 17
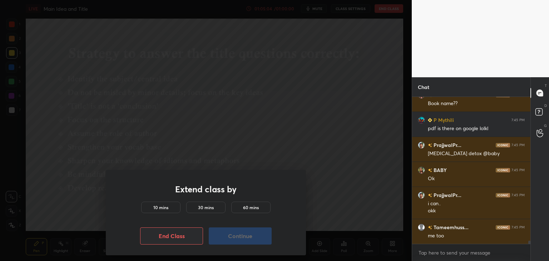
click at [176, 205] on div "10 mins" at bounding box center [160, 206] width 39 height 11
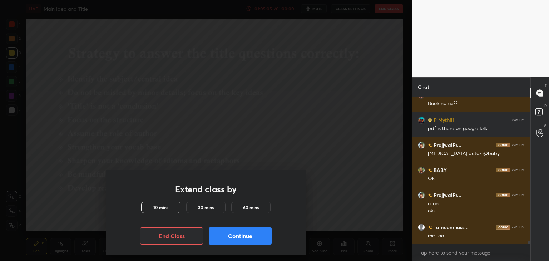
click at [223, 237] on button "Continue" at bounding box center [240, 235] width 63 height 17
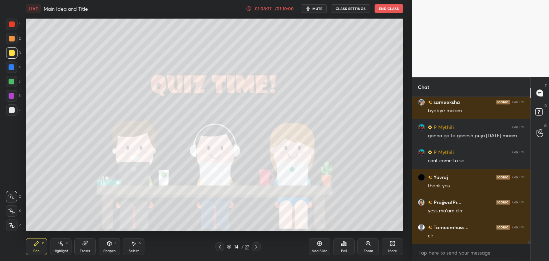
scroll to position [7758, 0]
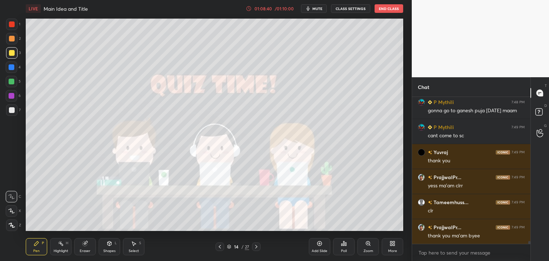
click at [387, 6] on button "End Class" at bounding box center [388, 8] width 29 height 9
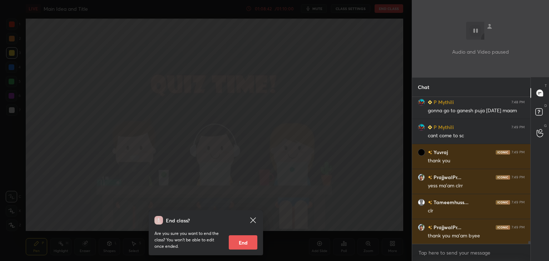
scroll to position [7783, 0]
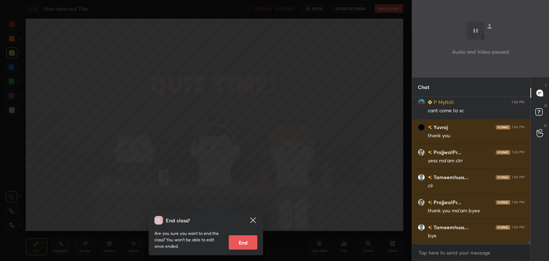
click at [241, 246] on button "End" at bounding box center [243, 242] width 29 height 14
type textarea "x"
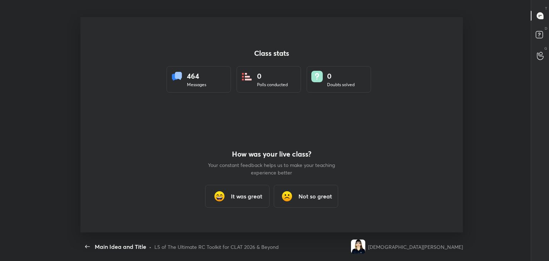
scroll to position [215, 543]
click at [83, 247] on icon "button" at bounding box center [87, 246] width 9 height 9
